Goal: Task Accomplishment & Management: Use online tool/utility

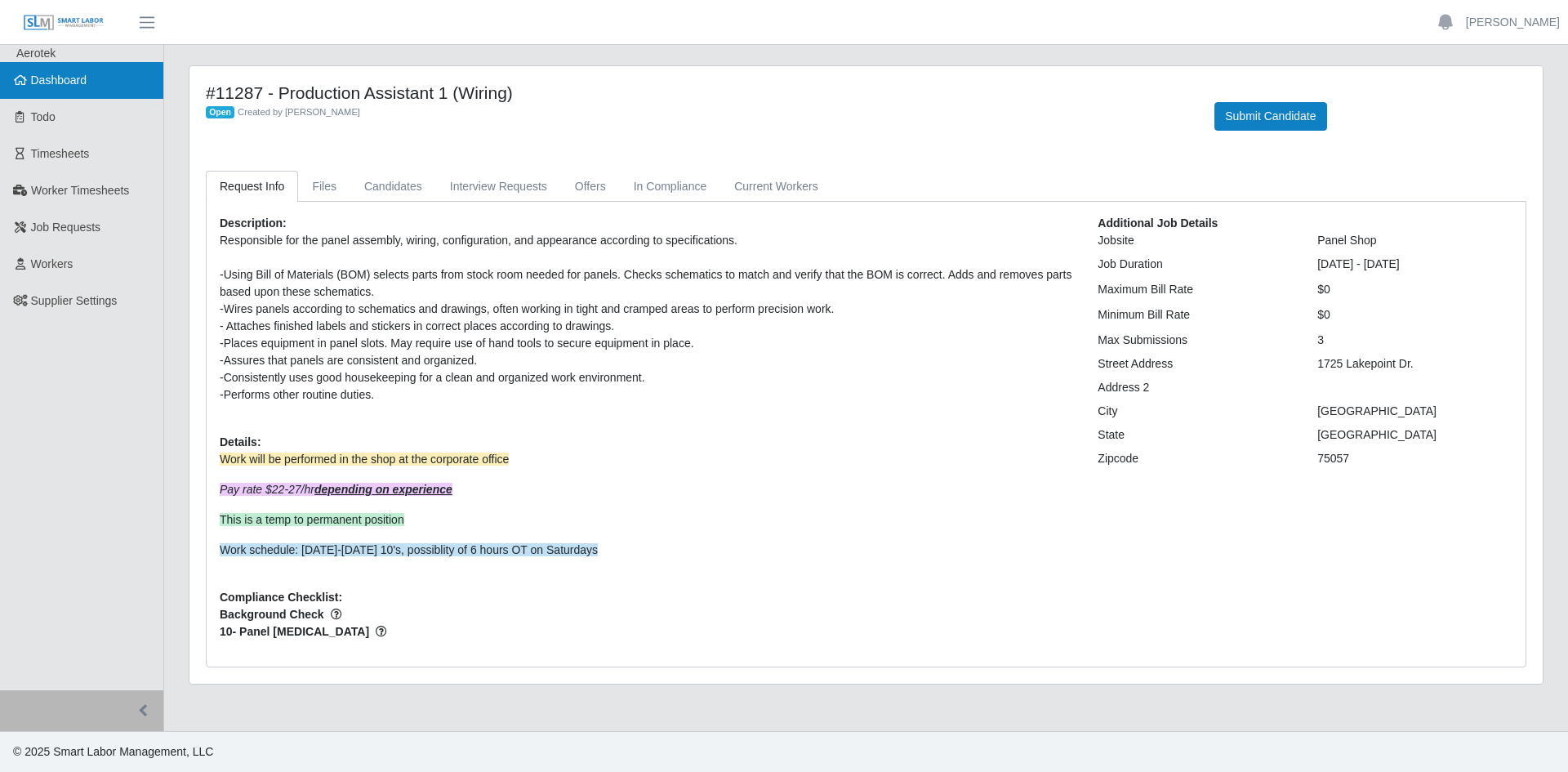
click at [76, 77] on span "Dashboard" at bounding box center [59, 80] width 56 height 13
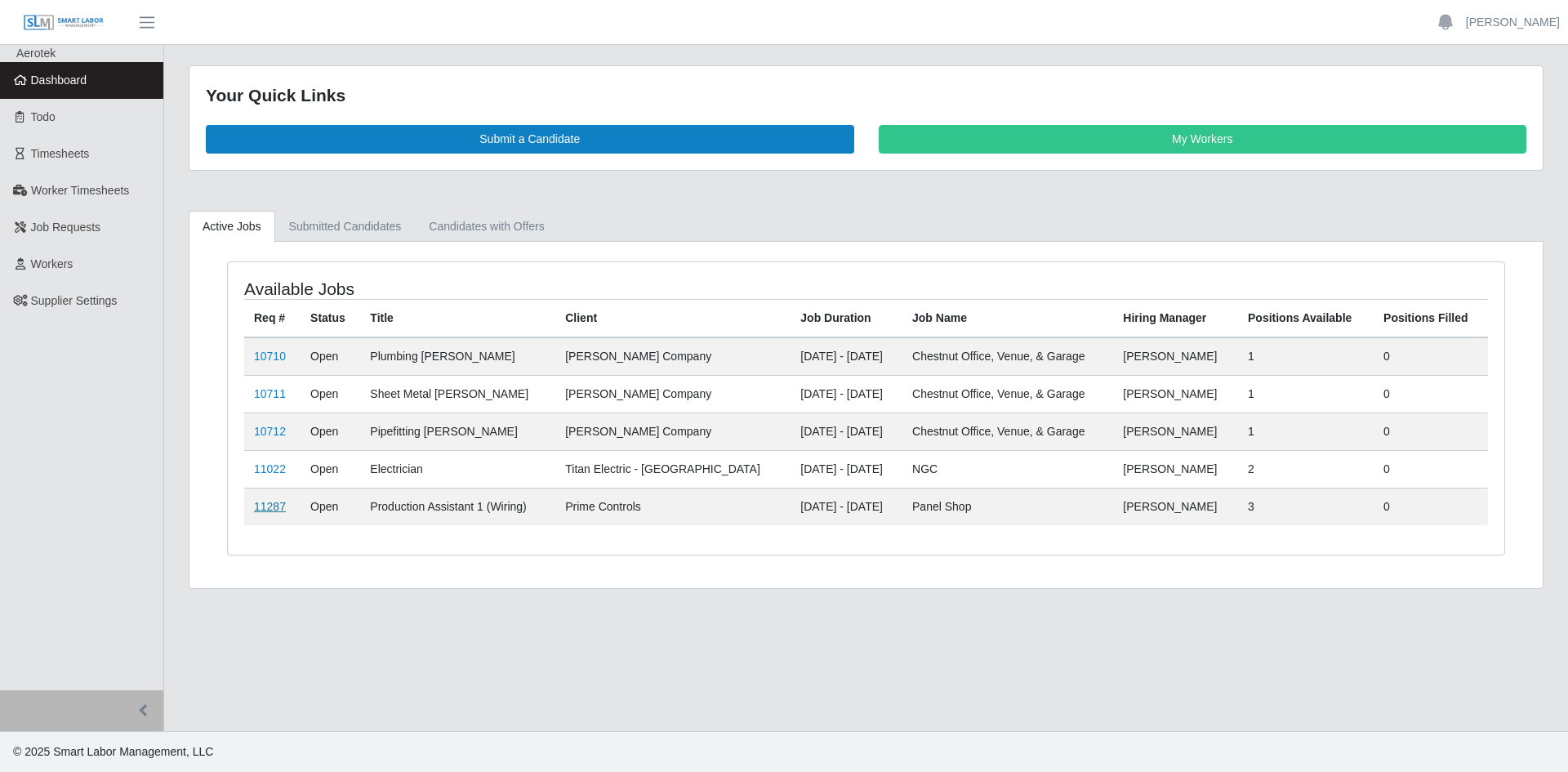
click at [272, 511] on link "11287" at bounding box center [270, 506] width 32 height 13
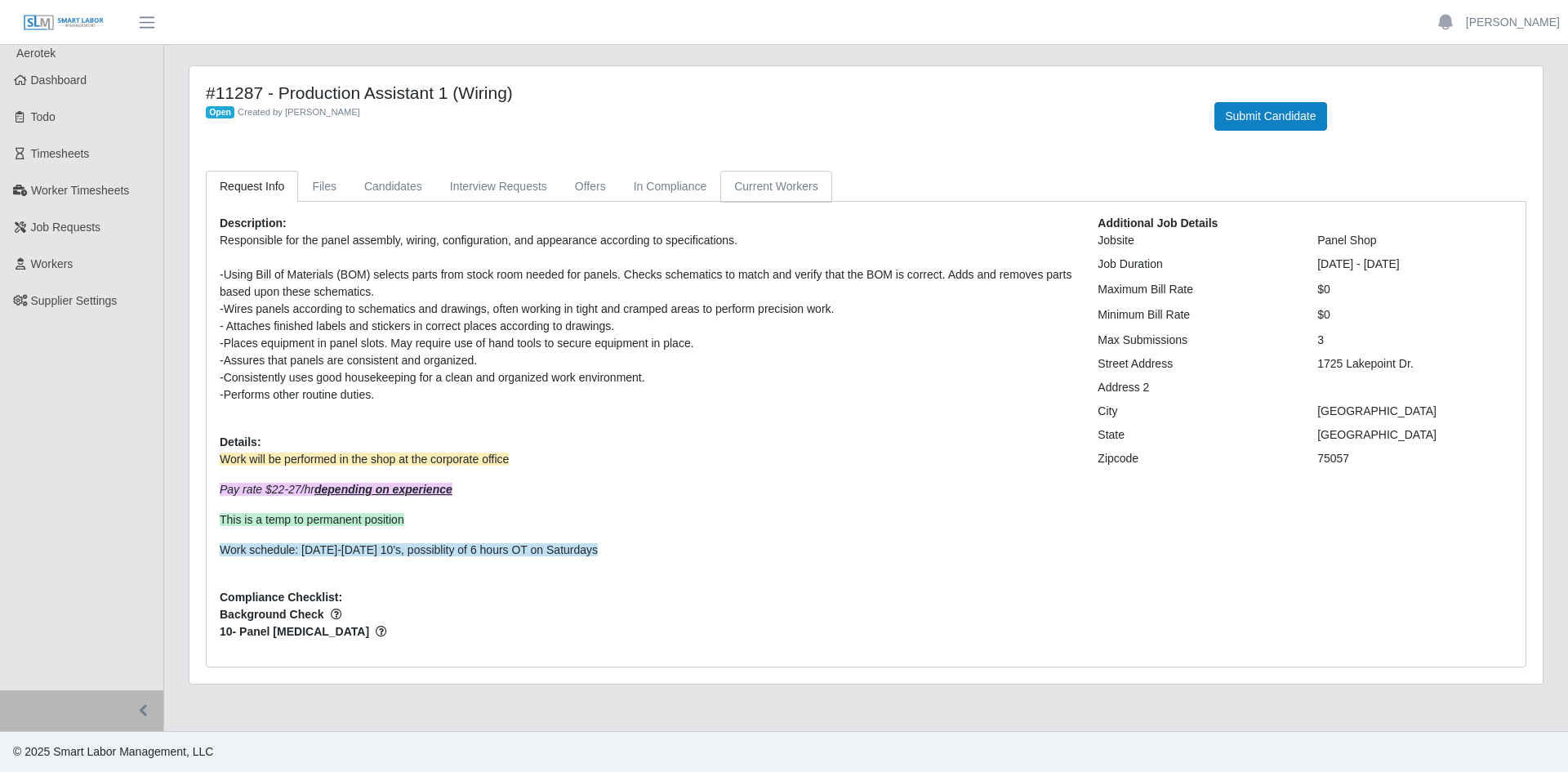
click at [763, 194] on link "Current Workers" at bounding box center [775, 186] width 111 height 32
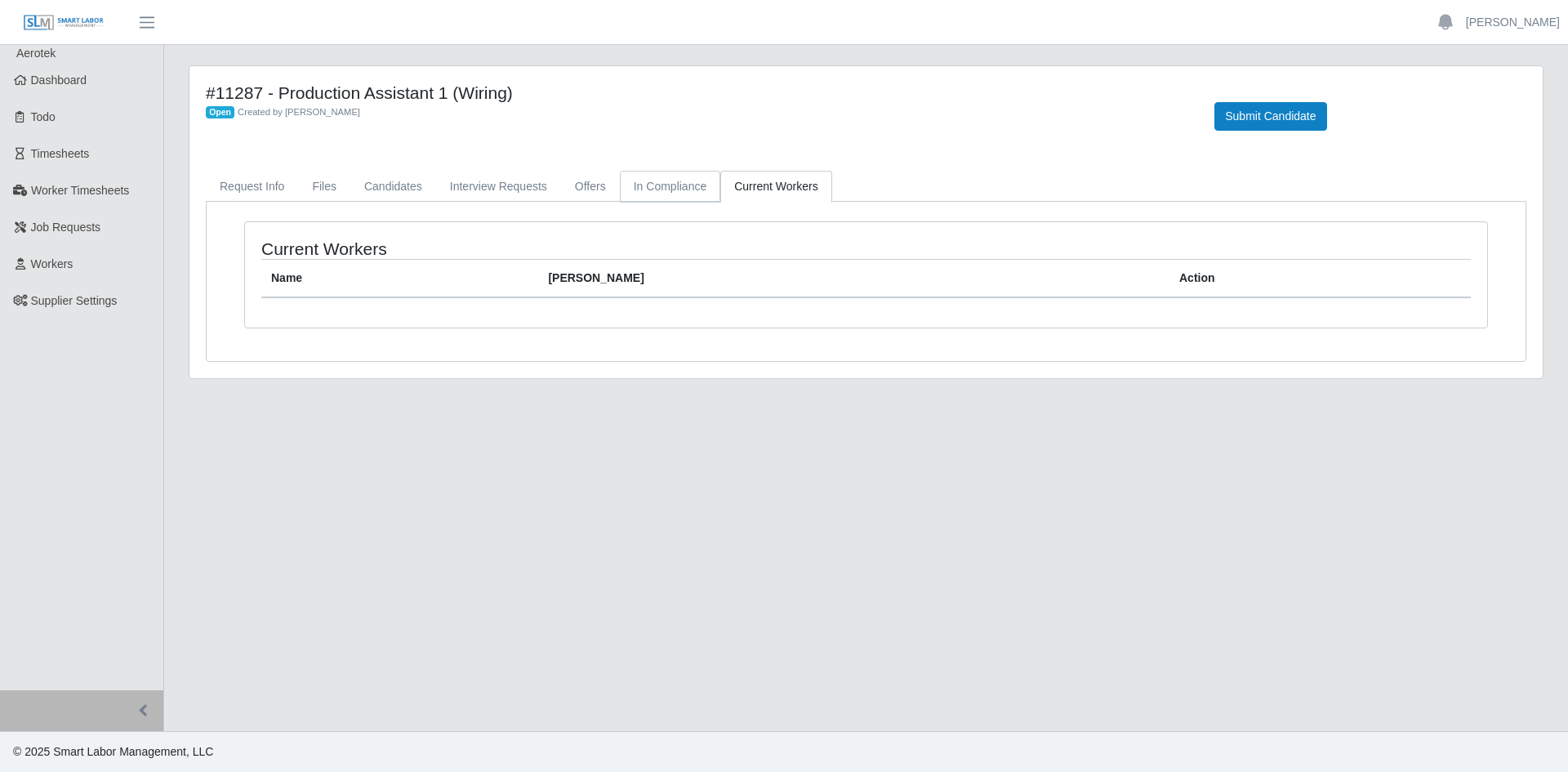
click at [667, 193] on link "In Compliance" at bounding box center [670, 186] width 101 height 32
click at [84, 71] on link "Dashboard" at bounding box center [82, 81] width 163 height 37
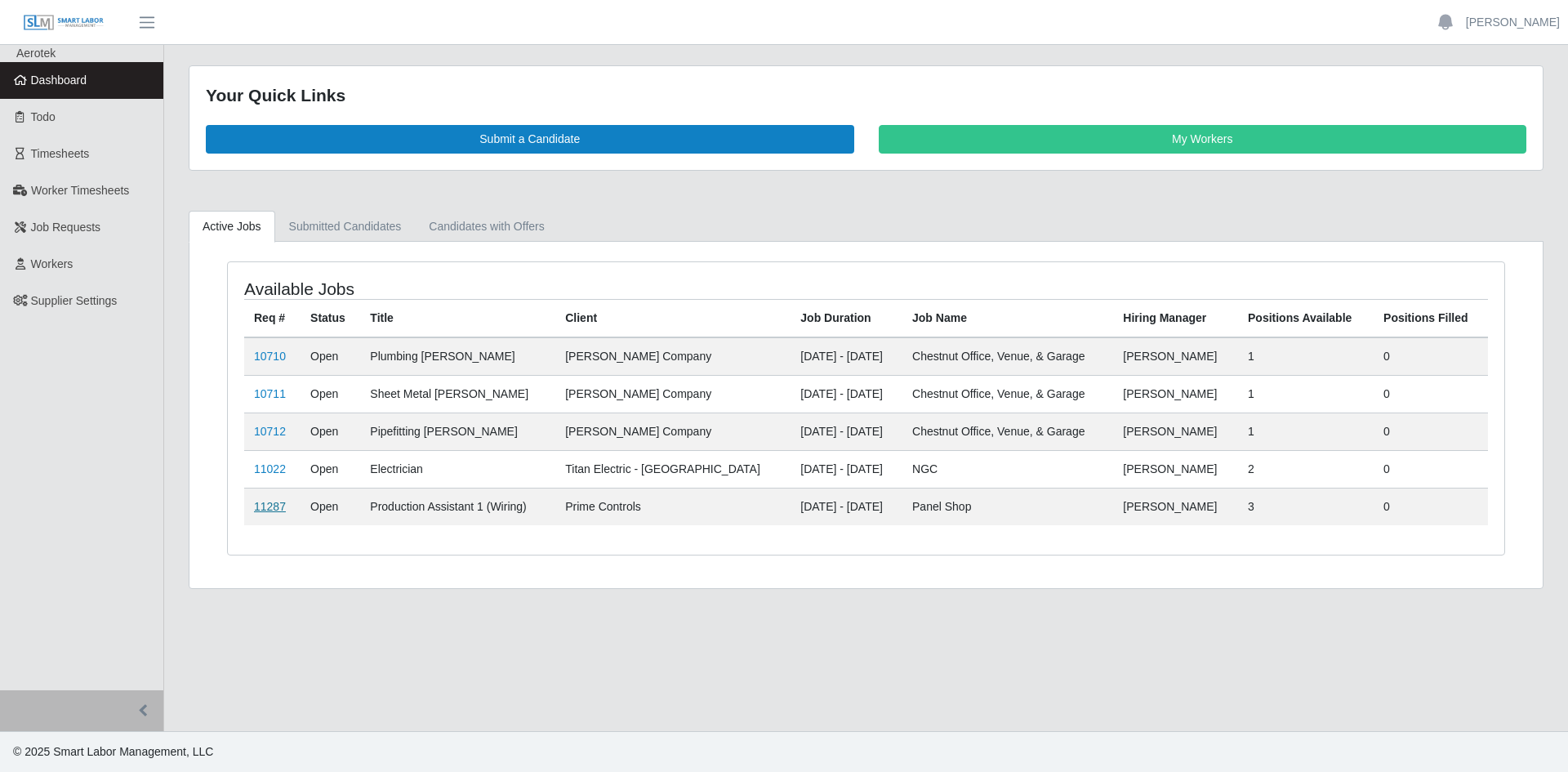
click at [273, 511] on link "11287" at bounding box center [270, 506] width 32 height 13
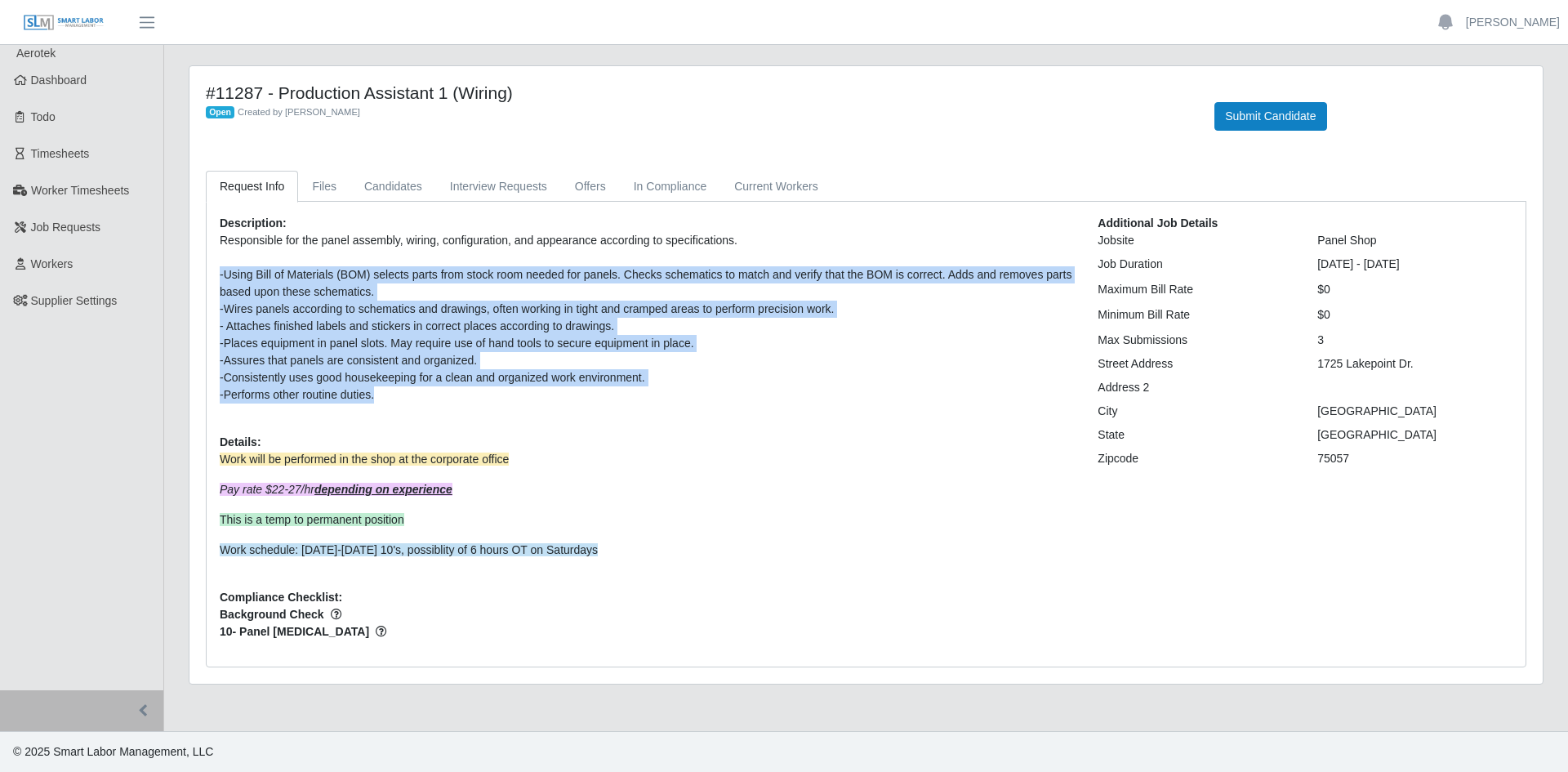
drag, startPoint x: 377, startPoint y: 398, endPoint x: 221, endPoint y: 265, distance: 205.0
click at [221, 265] on p "Responsible for the panel assembly, wiring, configuration, and appearance accor…" at bounding box center [646, 317] width 854 height 171
click at [379, 400] on div "-Performs other routine duties." at bounding box center [646, 394] width 854 height 17
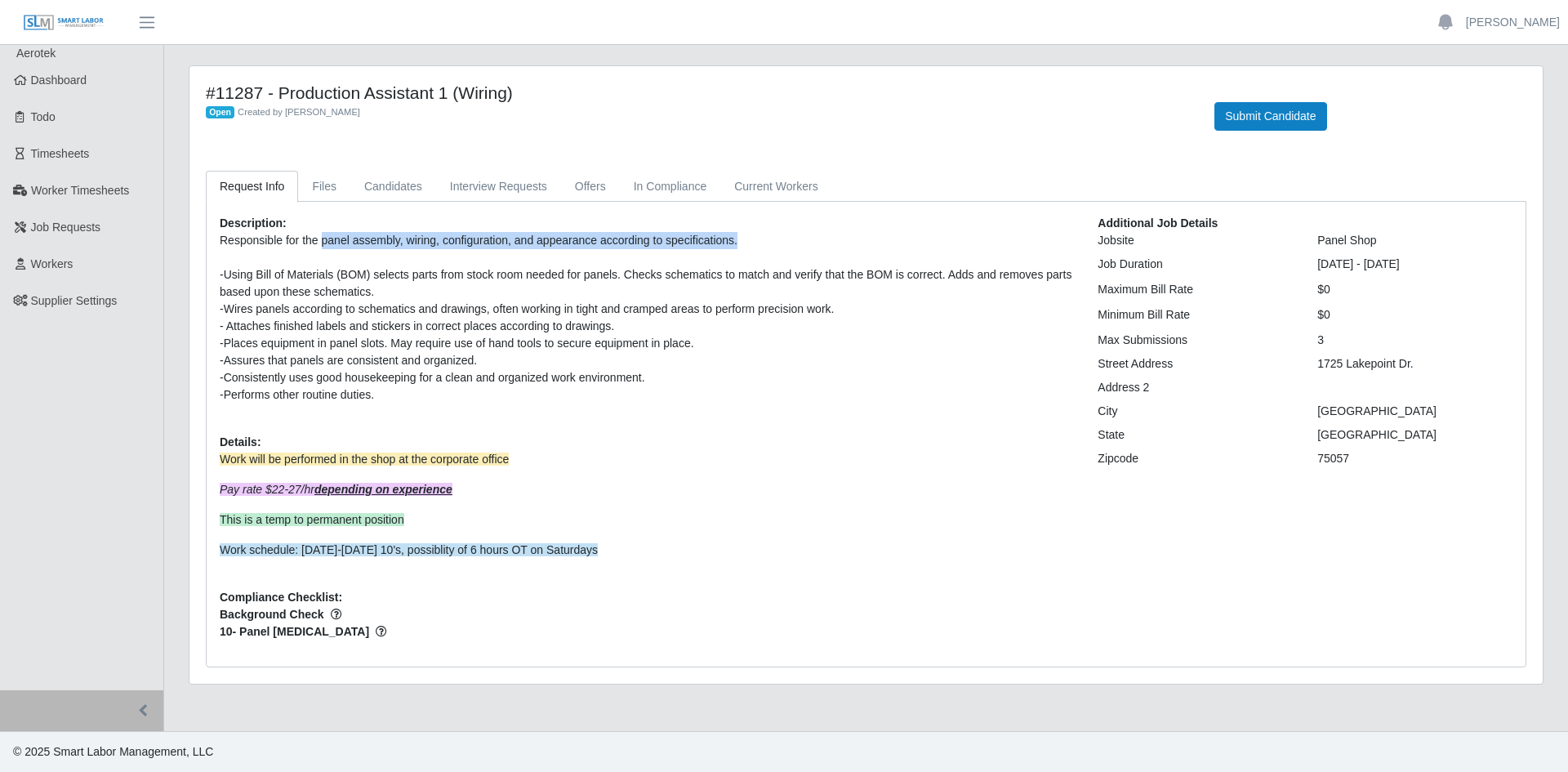
drag, startPoint x: 321, startPoint y: 243, endPoint x: 764, endPoint y: 261, distance: 443.4
click at [742, 242] on div "Responsible for the panel assembly, wiring, configuration, and appearance accor…" at bounding box center [646, 240] width 854 height 17
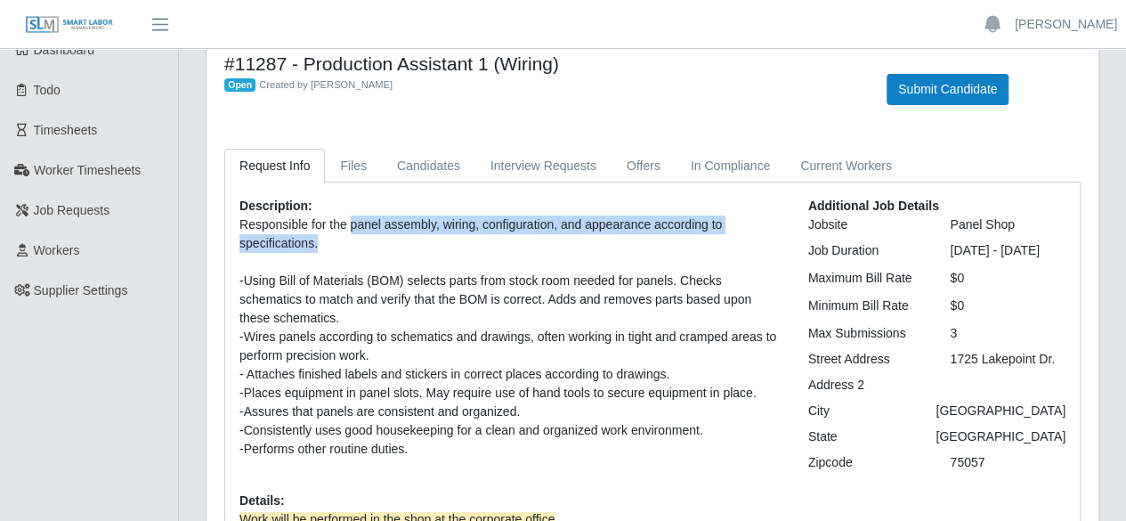
scroll to position [89, 0]
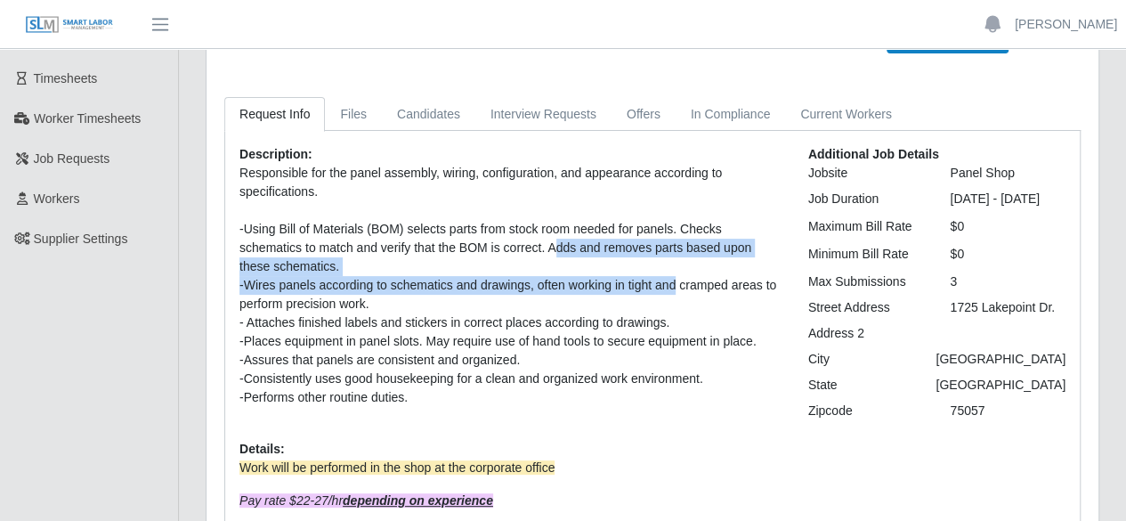
drag, startPoint x: 492, startPoint y: 248, endPoint x: 674, endPoint y: 281, distance: 185.3
click at [674, 281] on p "Responsible for the panel assembly, wiring, configuration, and appearance accor…" at bounding box center [511, 285] width 542 height 243
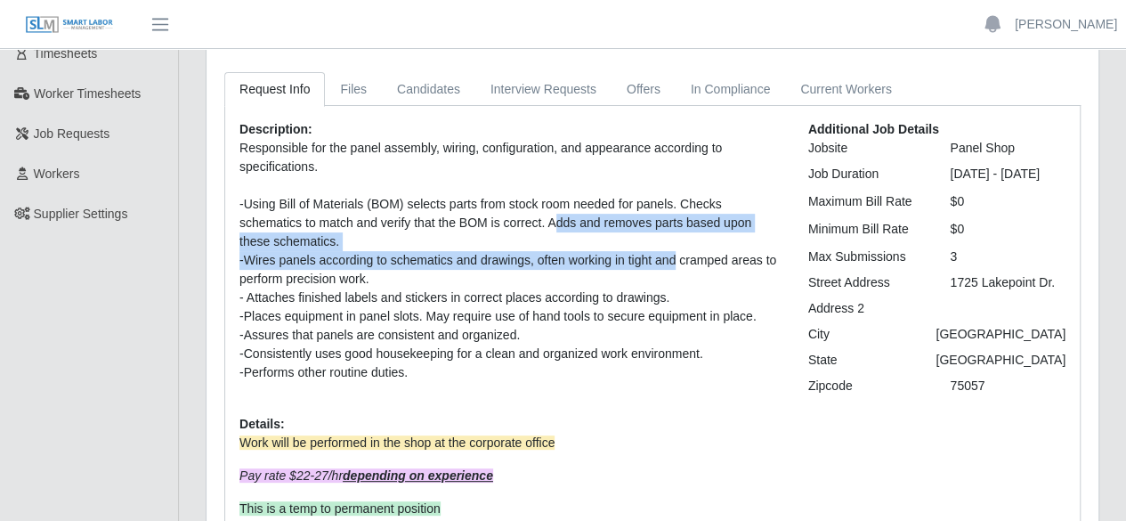
scroll to position [178, 0]
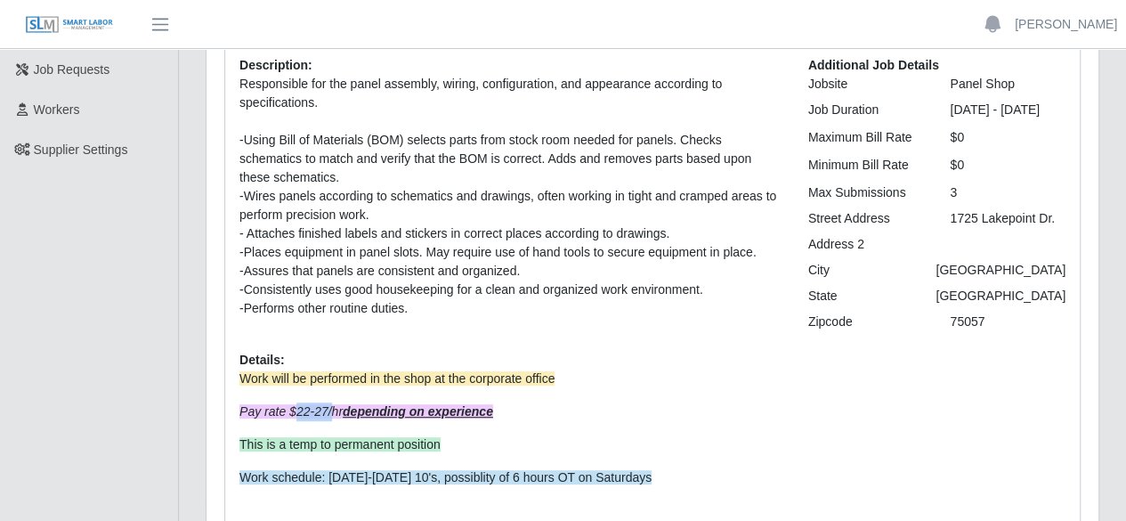
drag, startPoint x: 293, startPoint y: 409, endPoint x: 331, endPoint y: 408, distance: 38.3
click at [331, 408] on em "Pay rate $22-27/hr depending on experience" at bounding box center [367, 411] width 254 height 14
click at [659, 389] on p "Work will be performed in the shop at the corporate office Pay rate $22-27/hr d…" at bounding box center [511, 429] width 542 height 118
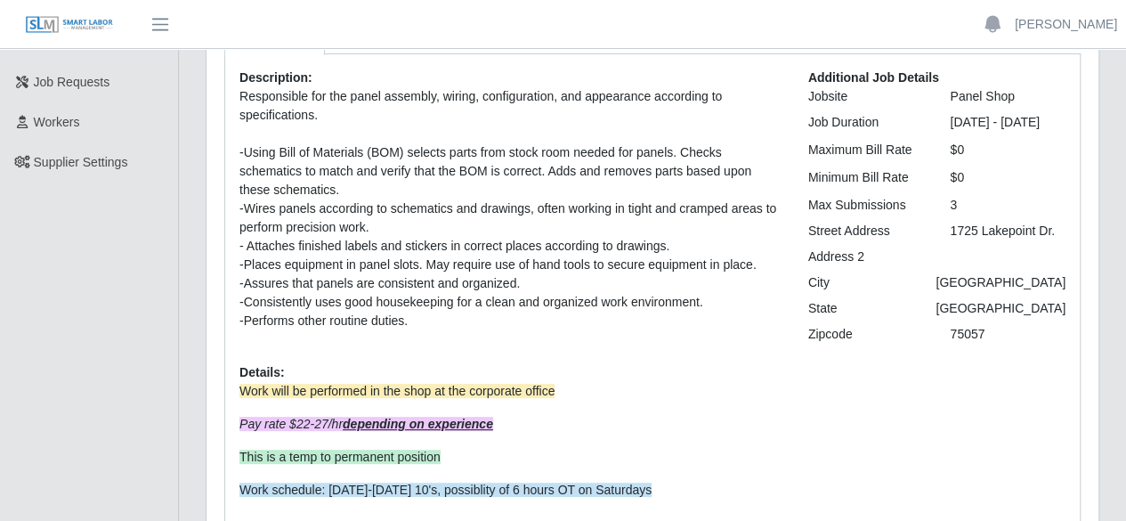
scroll to position [77, 0]
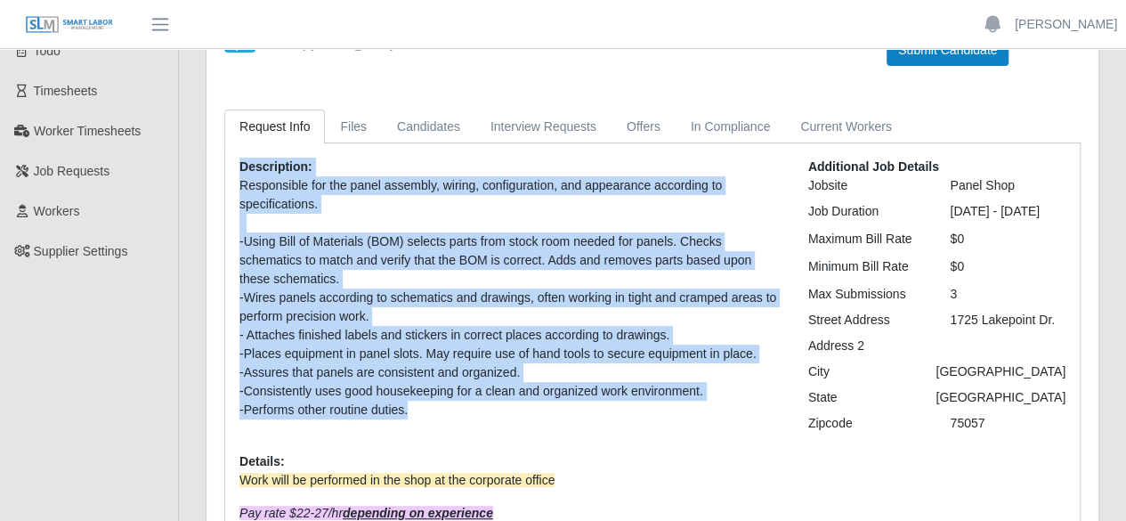
drag, startPoint x: 234, startPoint y: 163, endPoint x: 572, endPoint y: 404, distance: 414.9
click at [572, 404] on div "Description: Responsible for the panel assembly, wiring, configuration, and app…" at bounding box center [510, 425] width 569 height 534
drag, startPoint x: 947, startPoint y: 215, endPoint x: 1029, endPoint y: 231, distance: 83.3
click at [1029, 221] on div "[DATE] - [DATE]" at bounding box center [1008, 211] width 142 height 19
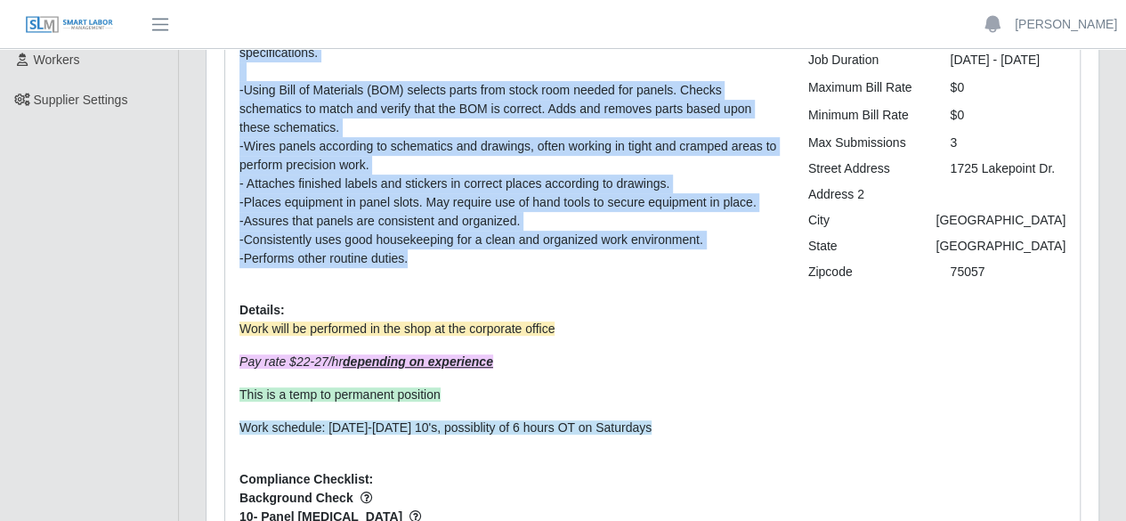
scroll to position [255, 0]
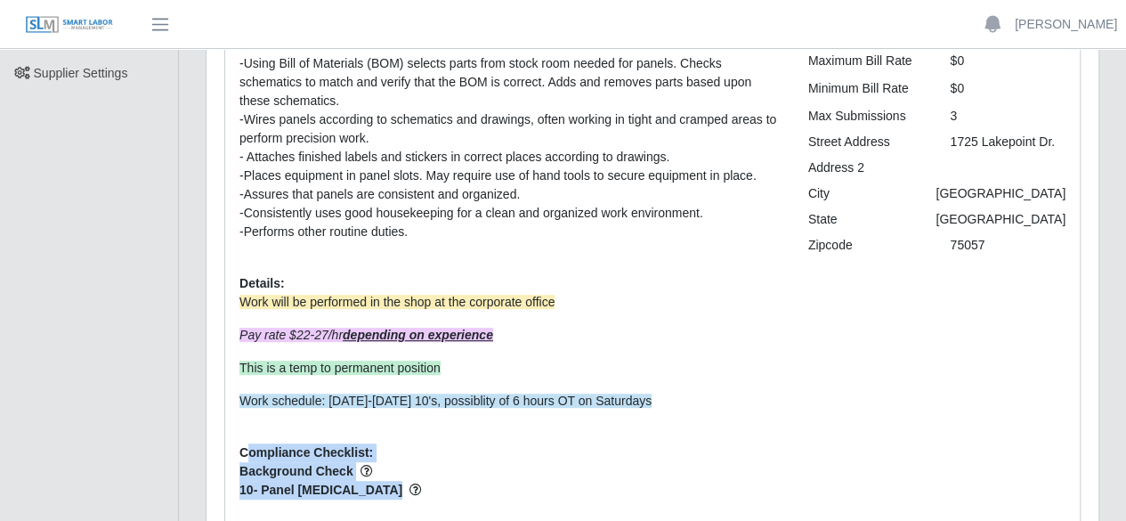
drag, startPoint x: 403, startPoint y: 491, endPoint x: 253, endPoint y: 451, distance: 155.5
click at [251, 453] on div "Description: Responsible for the panel assembly, wiring, configuration, and app…" at bounding box center [510, 247] width 569 height 534
click at [459, 450] on div "Description: Responsible for the panel assembly, wiring, configuration, and app…" at bounding box center [510, 247] width 569 height 534
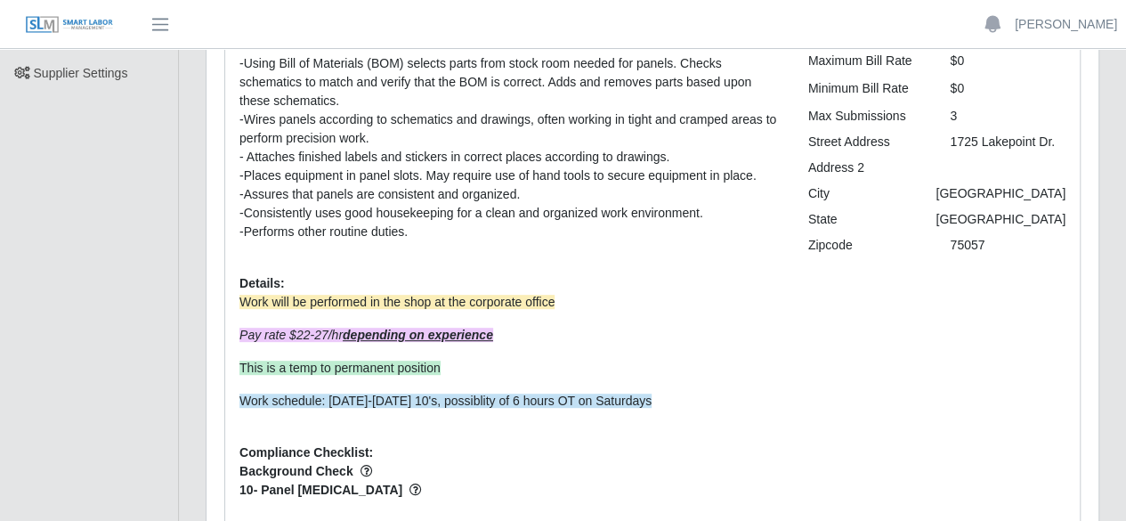
click at [541, 424] on div "Description: Responsible for the panel assembly, wiring, configuration, and app…" at bounding box center [510, 247] width 569 height 534
drag, startPoint x: 1015, startPoint y: 211, endPoint x: 947, endPoint y: 215, distance: 67.8
click at [947, 203] on div "[GEOGRAPHIC_DATA]" at bounding box center [1001, 193] width 157 height 19
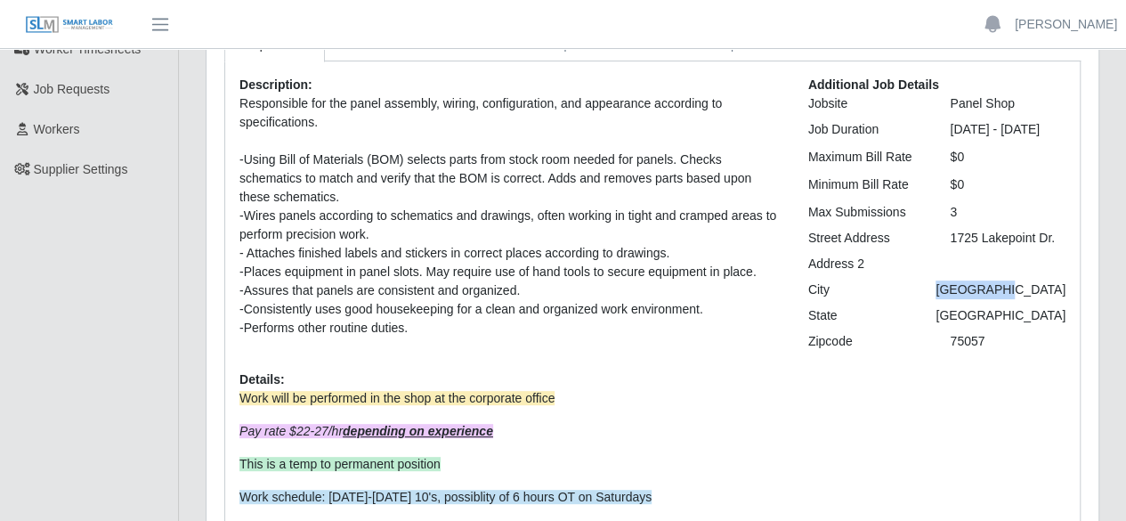
scroll to position [77, 0]
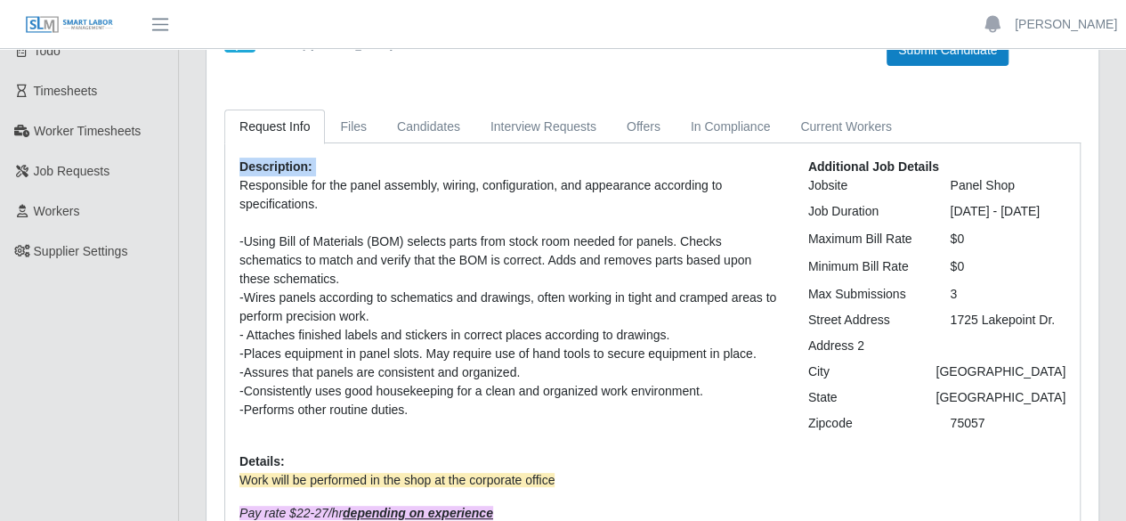
drag, startPoint x: 237, startPoint y: 163, endPoint x: 419, endPoint y: 419, distance: 313.6
click at [419, 419] on div "Description: Responsible for the panel assembly, wiring, configuration, and app…" at bounding box center [510, 425] width 569 height 534
copy div "Description:"
click at [656, 455] on div "Description: Responsible for the panel assembly, wiring, configuration, and app…" at bounding box center [510, 425] width 569 height 534
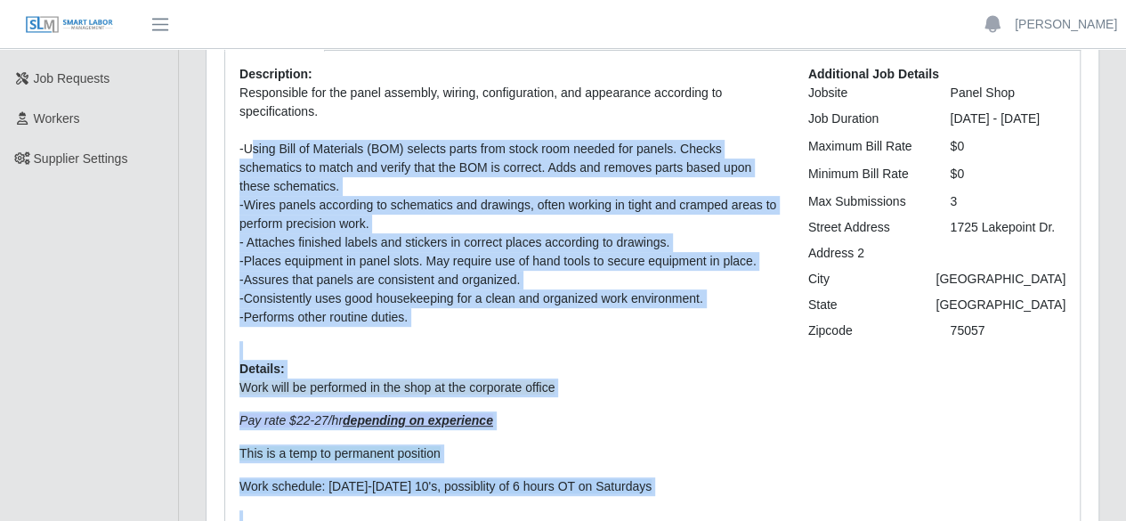
scroll to position [166, 0]
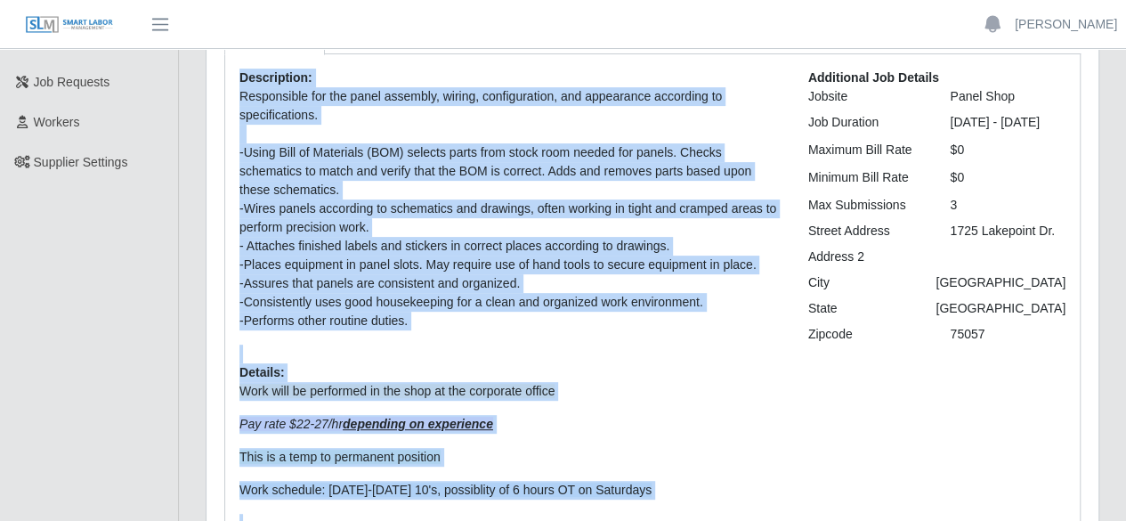
drag, startPoint x: 388, startPoint y: 404, endPoint x: 237, endPoint y: 82, distance: 356.1
click at [237, 82] on div "Description: Responsible for the panel assembly, wiring, configuration, and app…" at bounding box center [510, 336] width 569 height 534
copy div "Description: Responsible for the panel assembly, wiring, configuration, and app…"
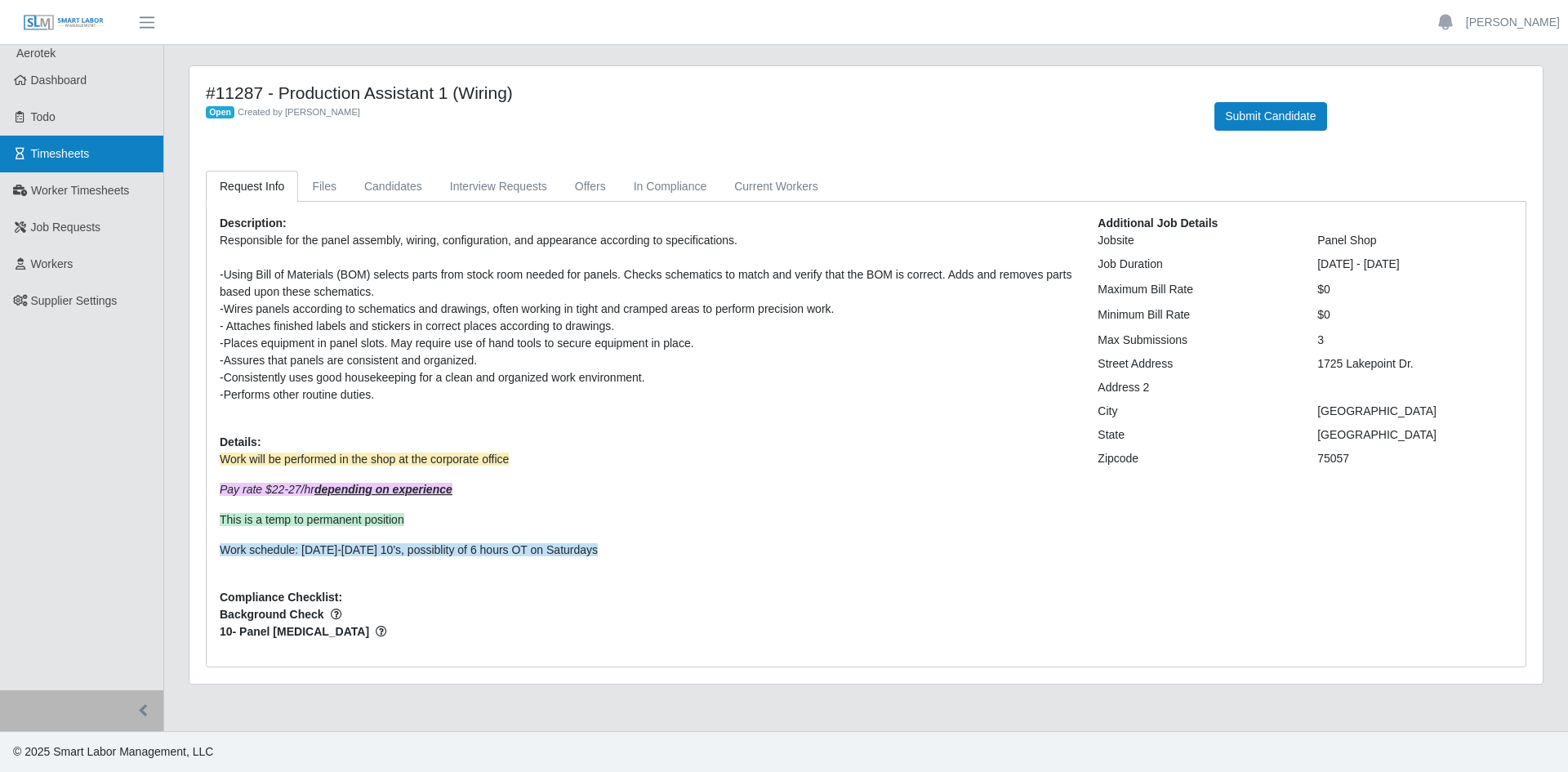
click at [56, 166] on link "Timesheets" at bounding box center [82, 154] width 163 height 37
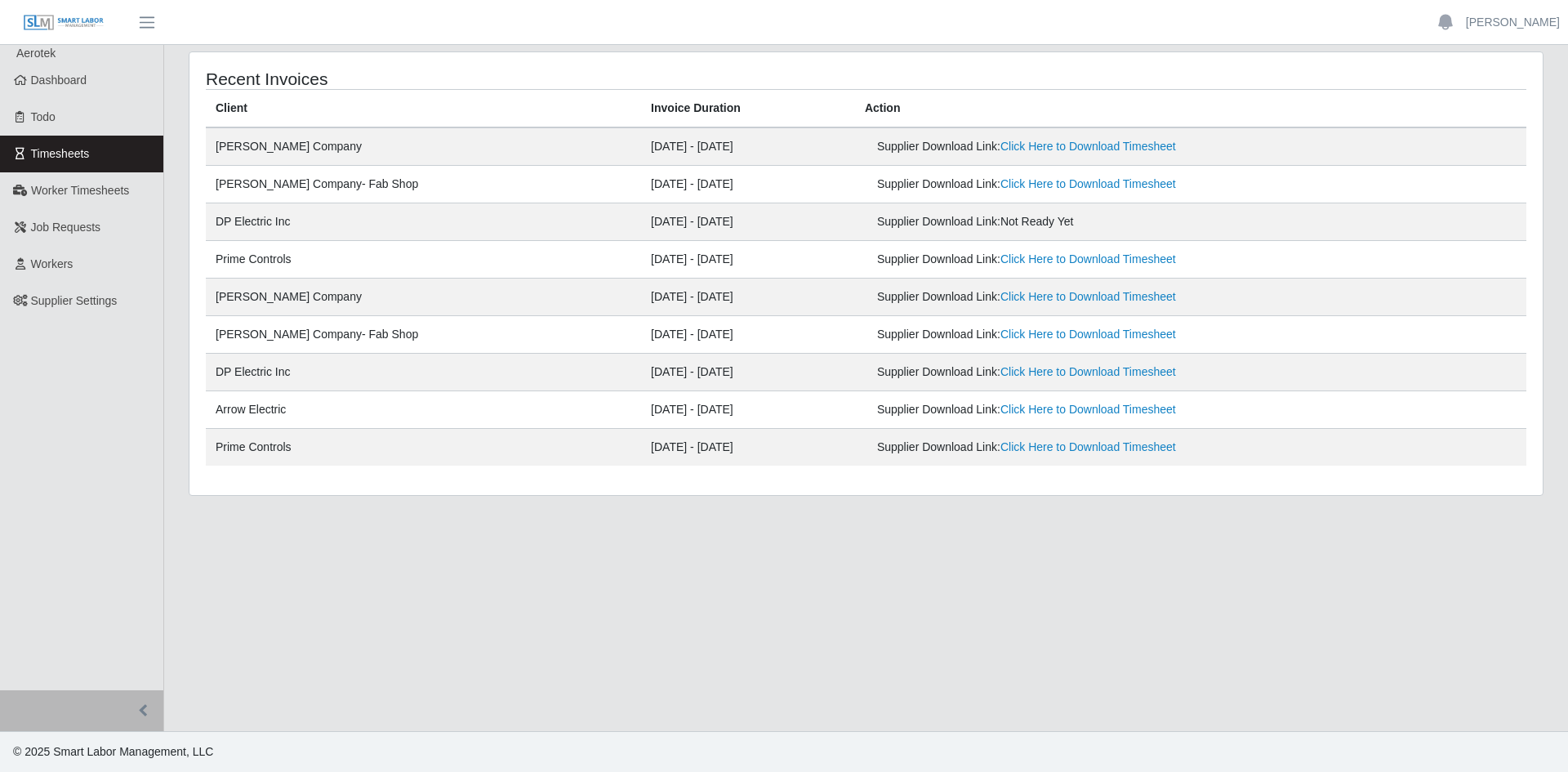
click at [1020, 268] on div "Supplier Download Link: Click Here to Download Timesheet" at bounding box center [1081, 259] width 410 height 17
click at [1020, 258] on link "Click Here to Download Timesheet" at bounding box center [1088, 259] width 175 height 13
click at [1002, 263] on link "Click Here to Download Timesheet" at bounding box center [1088, 259] width 175 height 13
